Goal: Find specific page/section: Find specific page/section

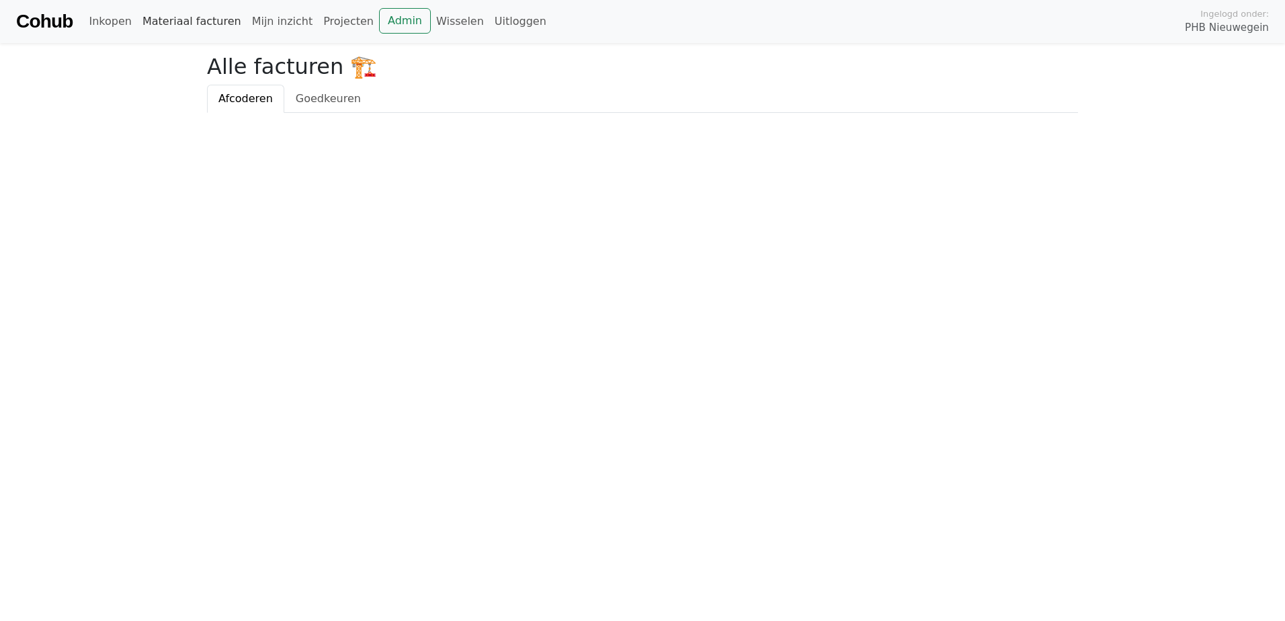
click at [179, 24] on link "Materiaal facturen" at bounding box center [192, 21] width 110 height 27
click at [245, 97] on span "Afcoderen" at bounding box center [246, 98] width 54 height 13
click at [305, 102] on span "Goedkeuren" at bounding box center [328, 98] width 65 height 13
click at [379, 24] on link "Admin" at bounding box center [405, 21] width 52 height 26
